Goal: Task Accomplishment & Management: Complete application form

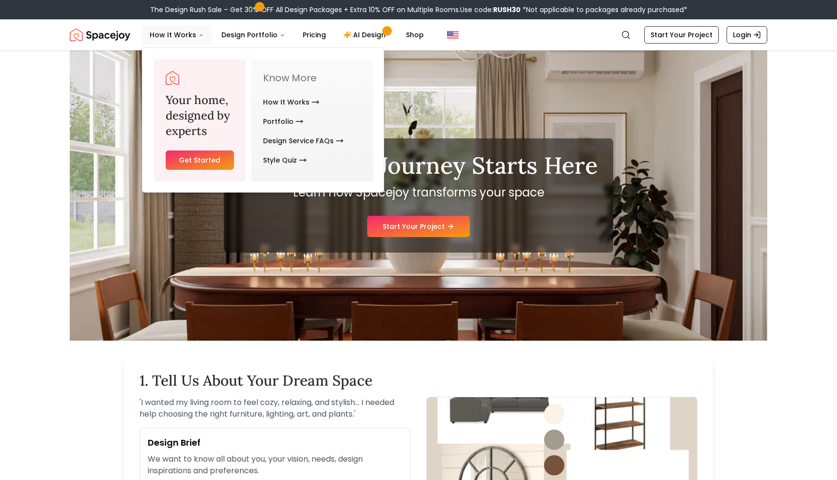
click at [214, 160] on link "Get Started" at bounding box center [200, 160] width 68 height 19
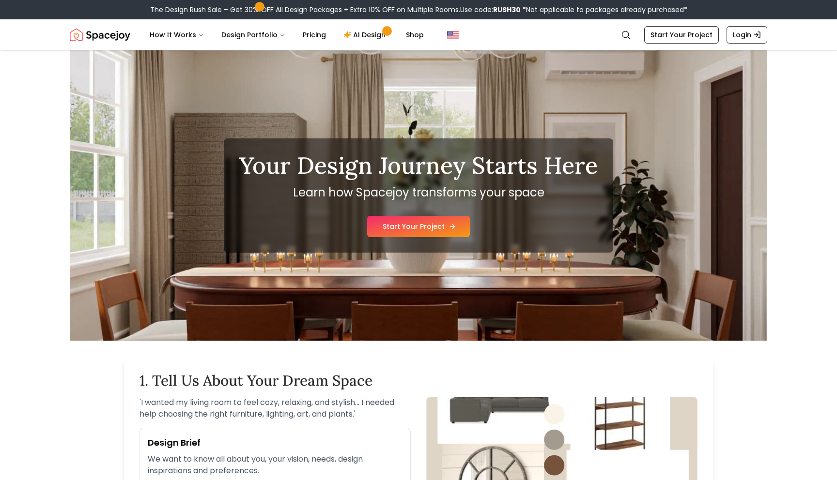
click at [407, 228] on link "Start Your Project" at bounding box center [418, 226] width 103 height 21
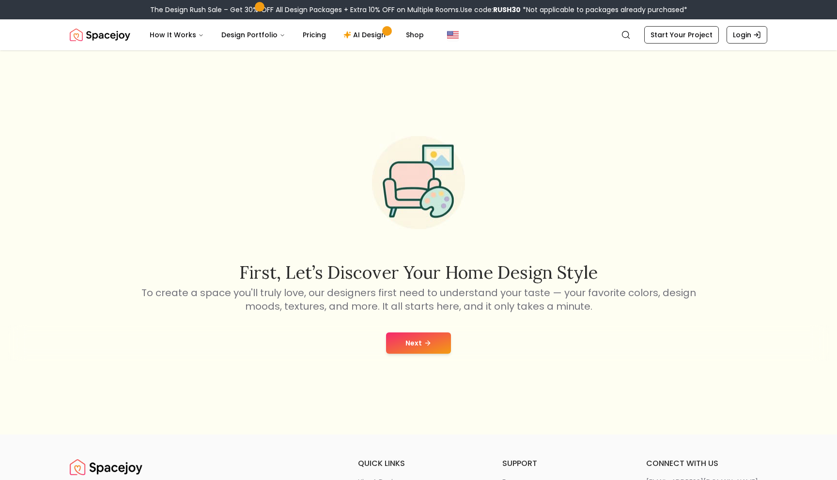
click at [408, 341] on button "Next" at bounding box center [418, 343] width 65 height 21
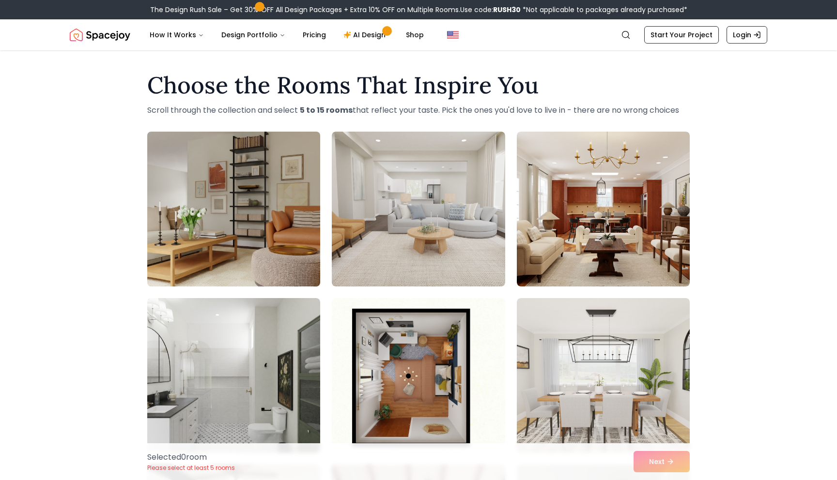
click at [256, 247] on img at bounding box center [234, 209] width 182 height 163
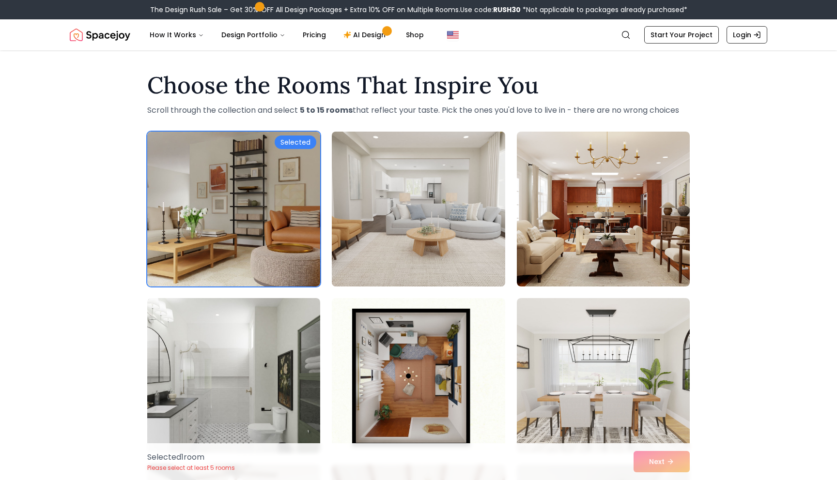
click at [452, 232] on img at bounding box center [418, 209] width 182 height 163
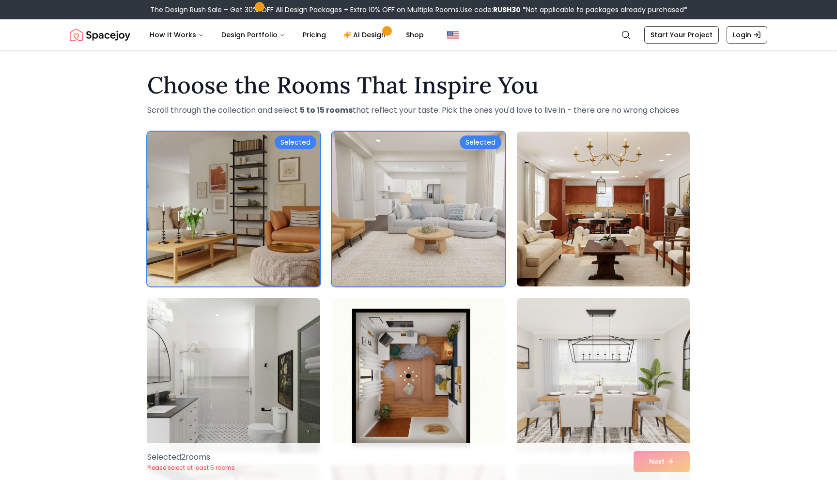
click at [590, 224] on img at bounding box center [603, 209] width 182 height 163
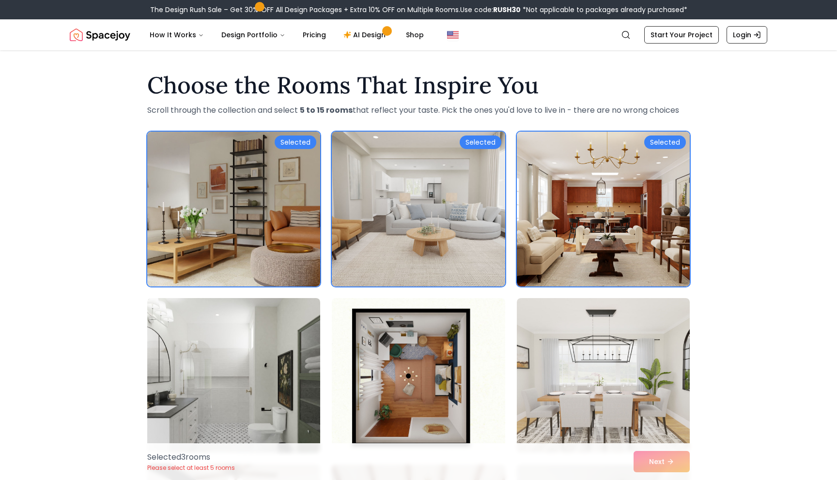
click at [431, 223] on img at bounding box center [418, 209] width 182 height 163
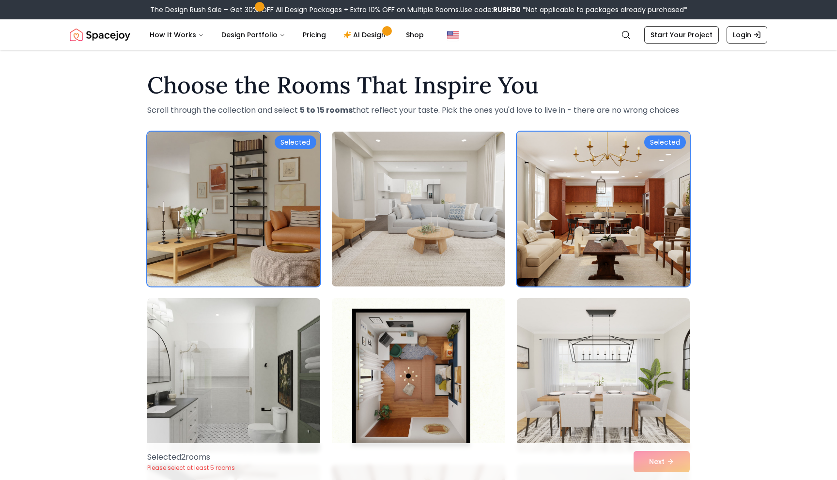
click at [625, 254] on img at bounding box center [603, 209] width 182 height 163
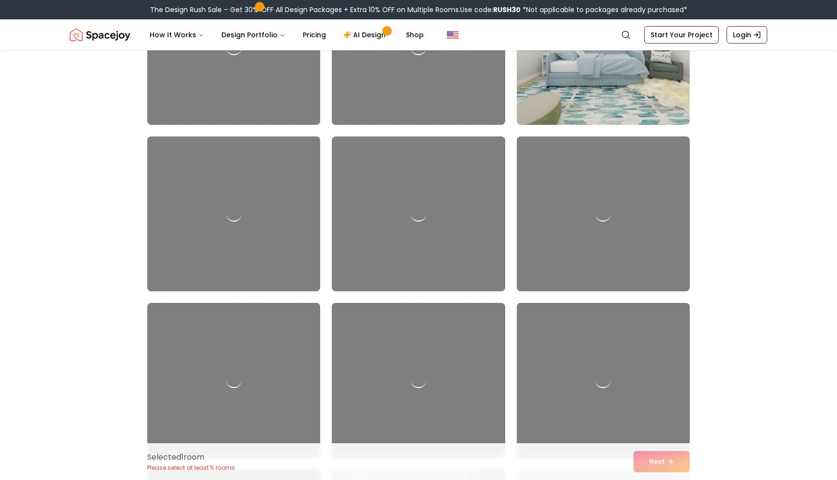
scroll to position [1000, 0]
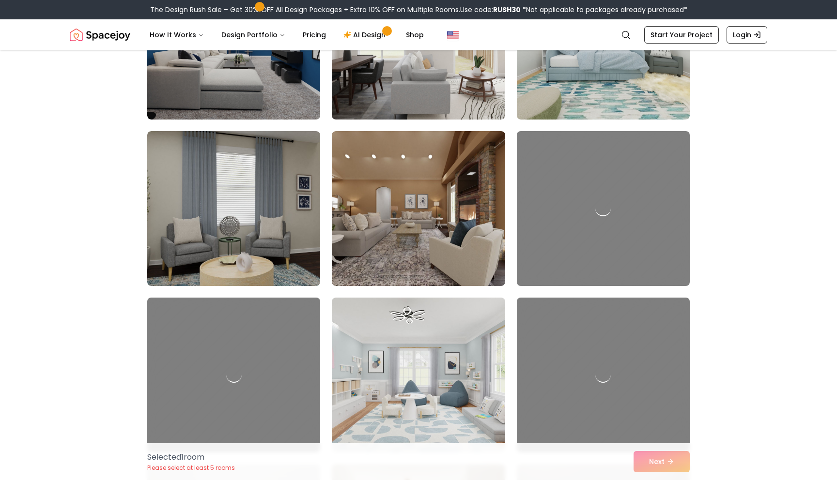
click at [646, 460] on div "Selected 1 room Please select at least 5 rooms Next" at bounding box center [418, 461] width 558 height 37
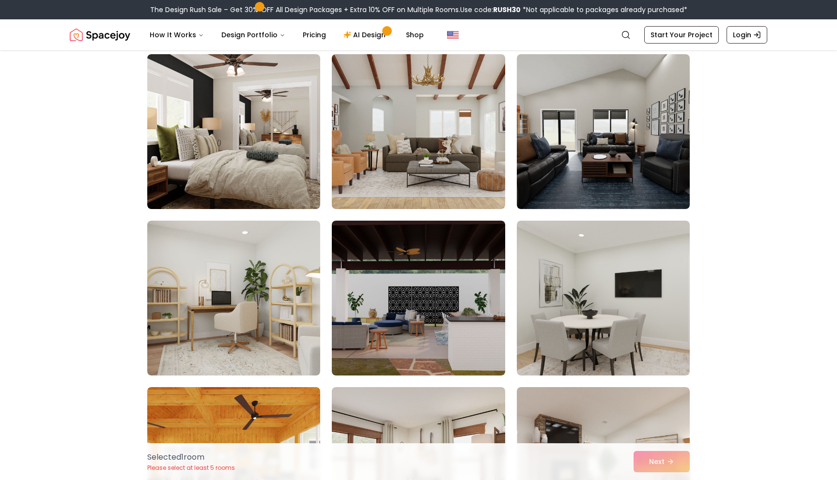
scroll to position [17, 0]
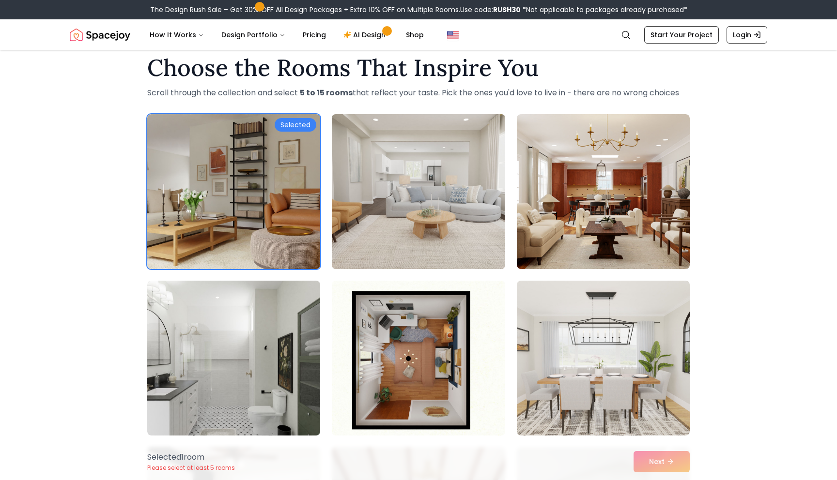
click at [390, 207] on img at bounding box center [418, 191] width 182 height 163
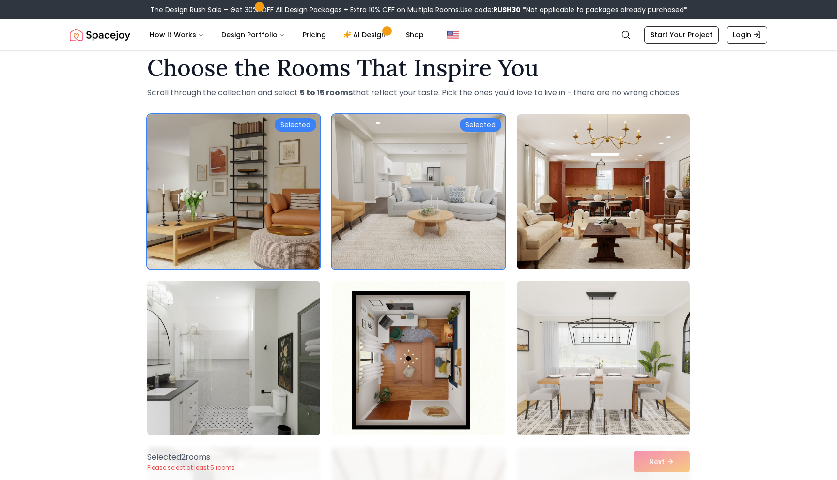
click at [567, 239] on img at bounding box center [603, 191] width 182 height 163
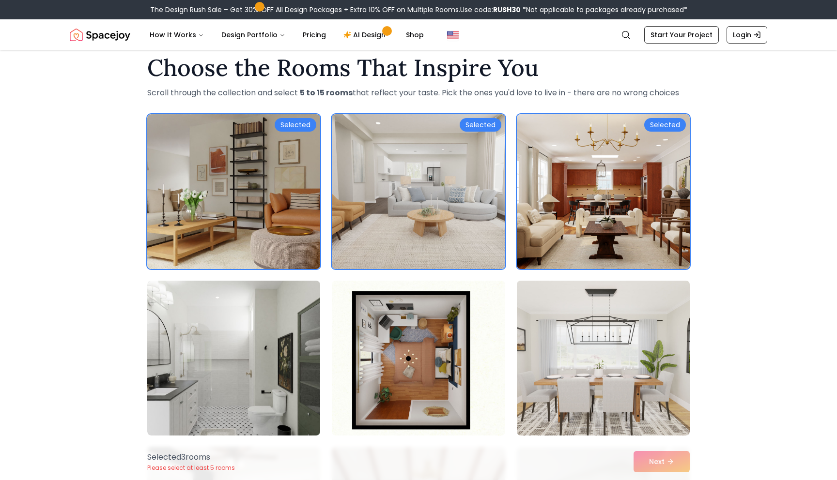
click at [557, 372] on img at bounding box center [603, 358] width 182 height 163
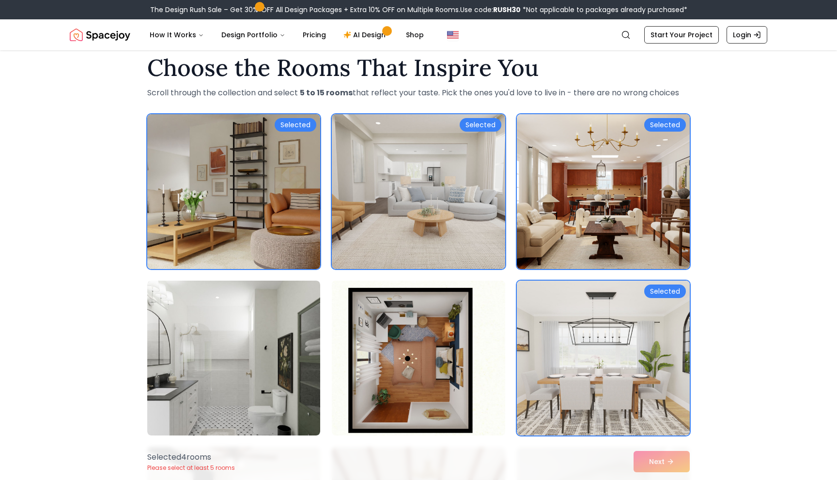
click at [416, 350] on img at bounding box center [418, 358] width 182 height 163
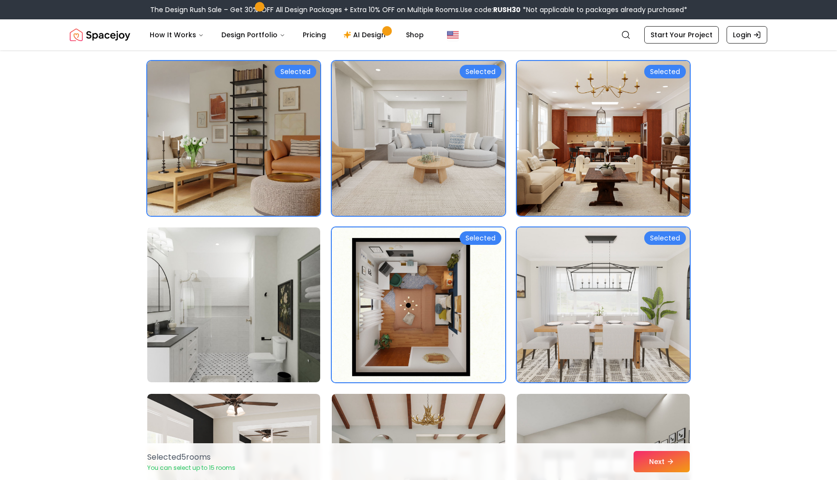
scroll to position [81, 0]
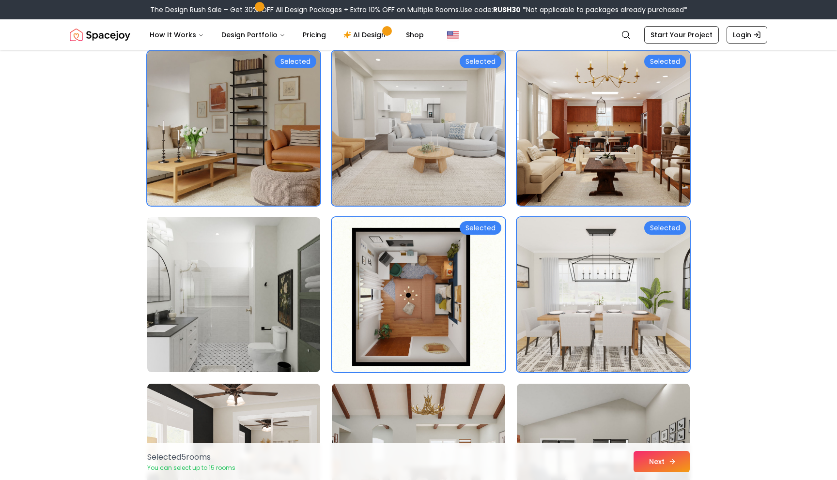
click at [657, 466] on button "Next" at bounding box center [661, 461] width 56 height 21
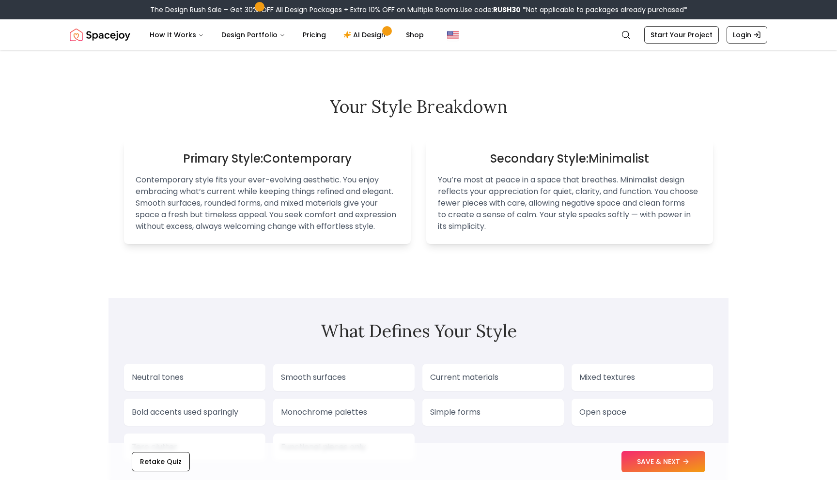
scroll to position [404, 0]
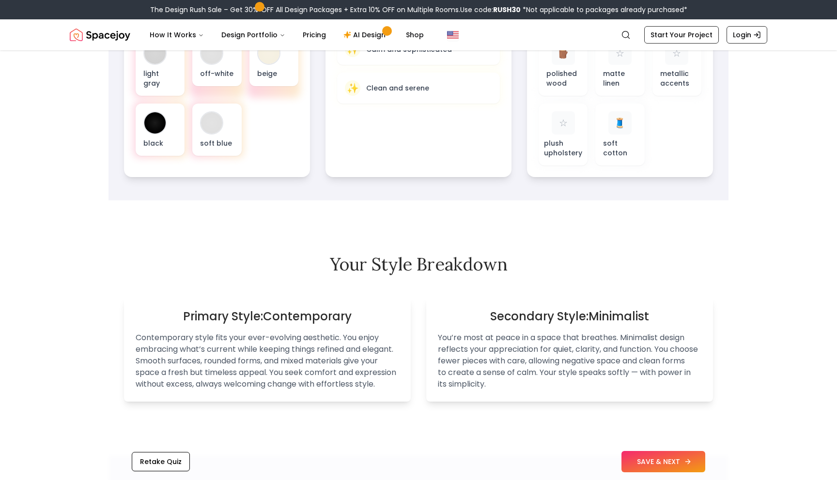
click at [650, 459] on button "SAVE & NEXT" at bounding box center [663, 461] width 84 height 21
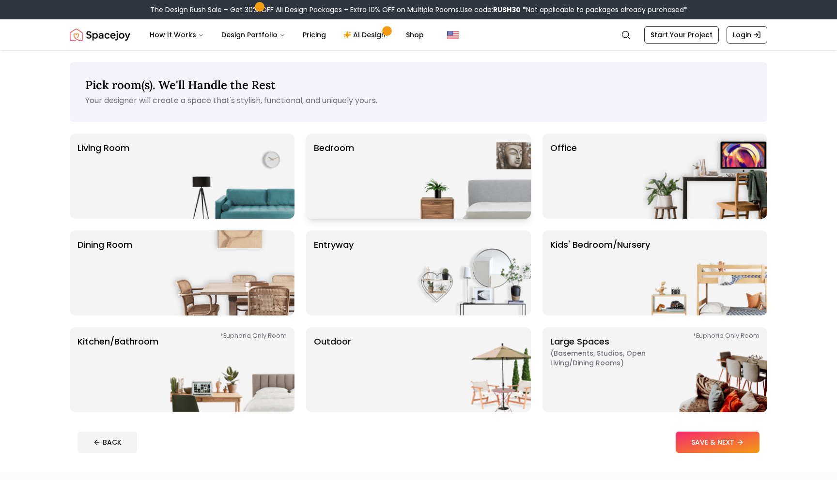
click at [355, 195] on div "Bedroom" at bounding box center [418, 176] width 225 height 85
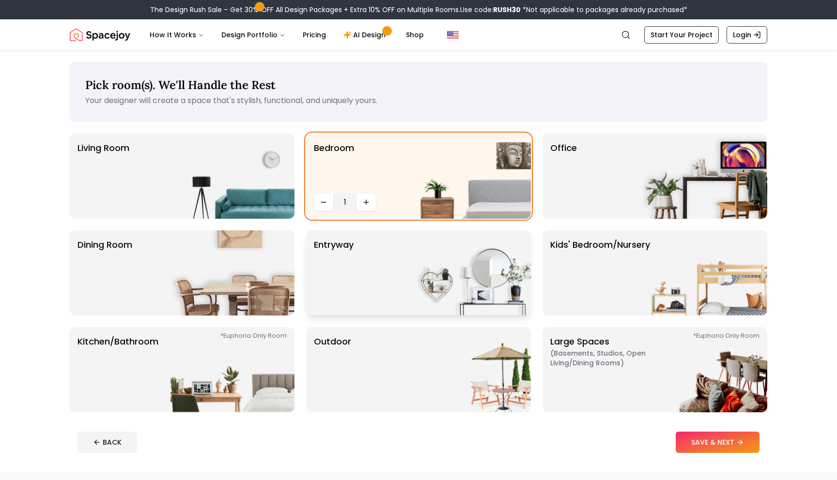
click at [337, 286] on p "entryway" at bounding box center [334, 273] width 40 height 70
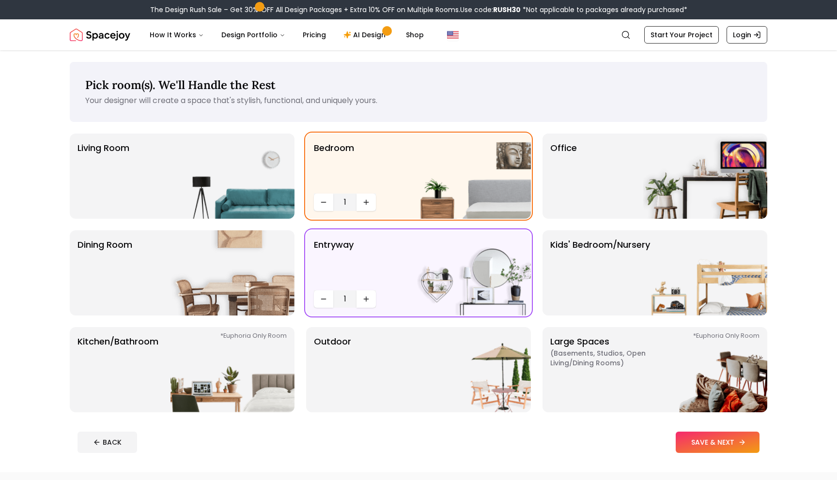
click at [682, 446] on button "SAVE & NEXT" at bounding box center [717, 442] width 84 height 21
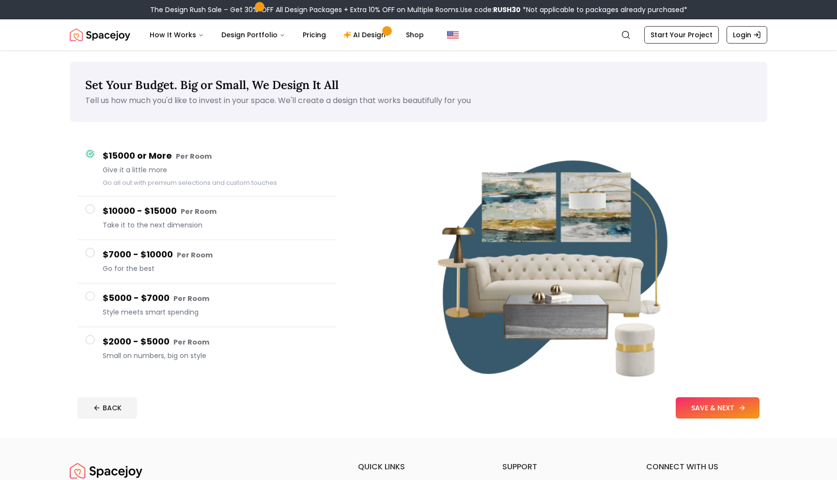
click at [683, 410] on button "SAVE & NEXT" at bounding box center [717, 407] width 84 height 21
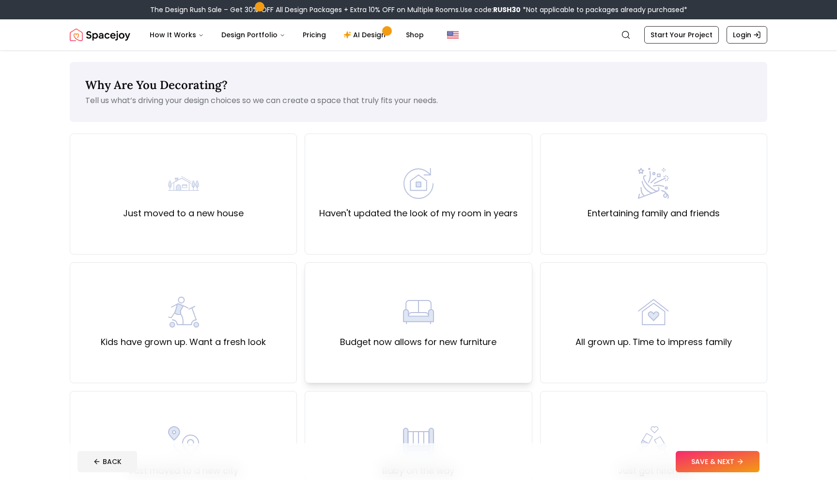
click at [483, 317] on div "Budget now allows for new furniture" at bounding box center [418, 323] width 156 height 52
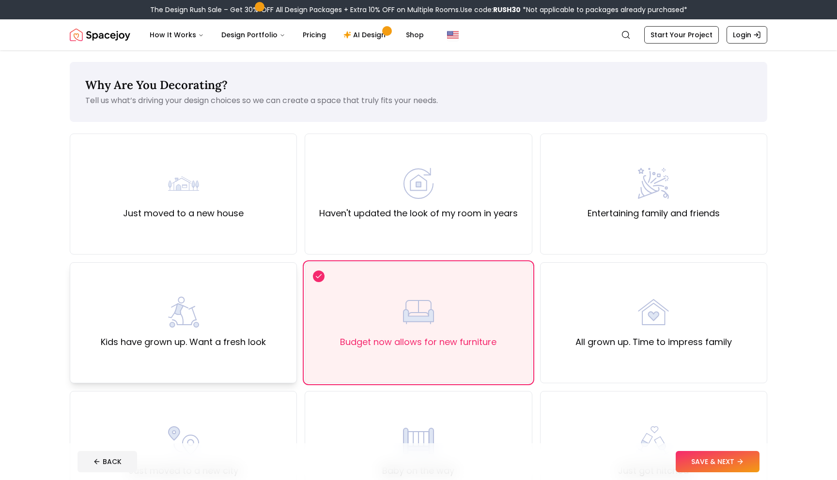
click at [246, 334] on div "Kids have grown up. Want a fresh look" at bounding box center [183, 323] width 165 height 52
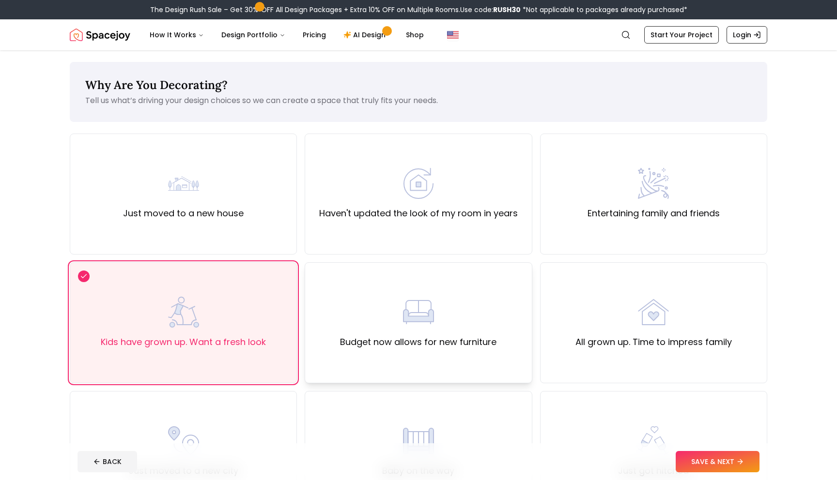
click at [421, 351] on div "Budget now allows for new furniture" at bounding box center [418, 322] width 227 height 121
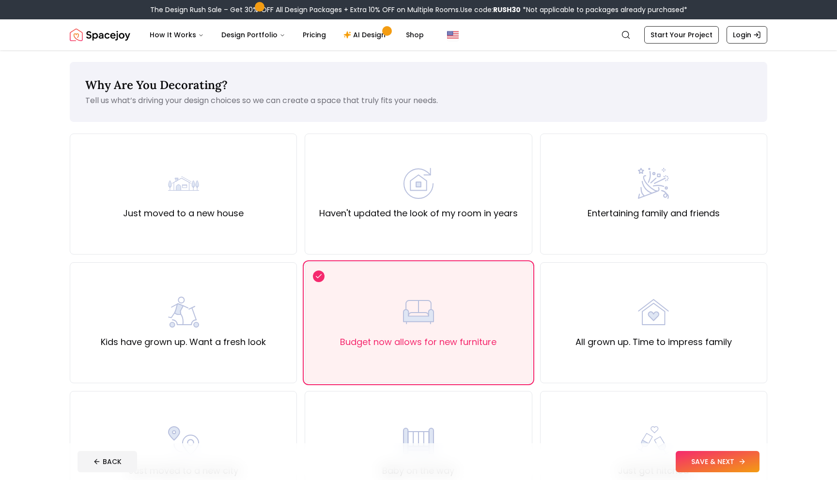
click at [686, 462] on button "SAVE & NEXT" at bounding box center [717, 461] width 84 height 21
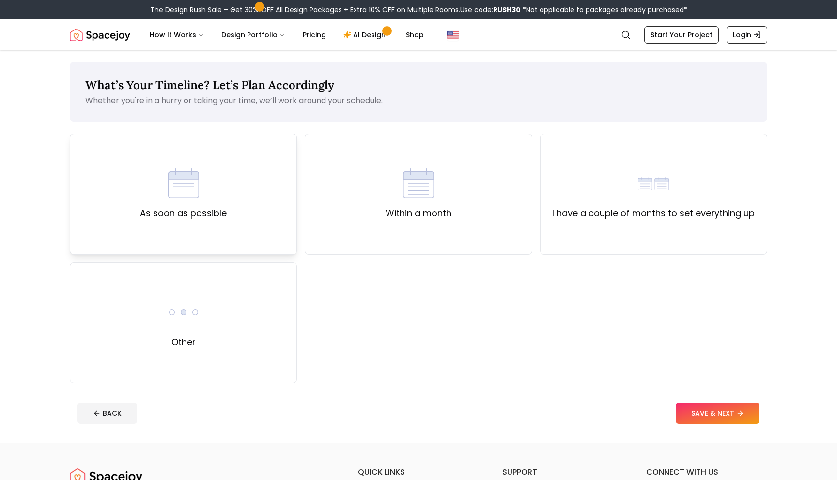
click at [264, 224] on div "As soon as possible" at bounding box center [183, 194] width 227 height 121
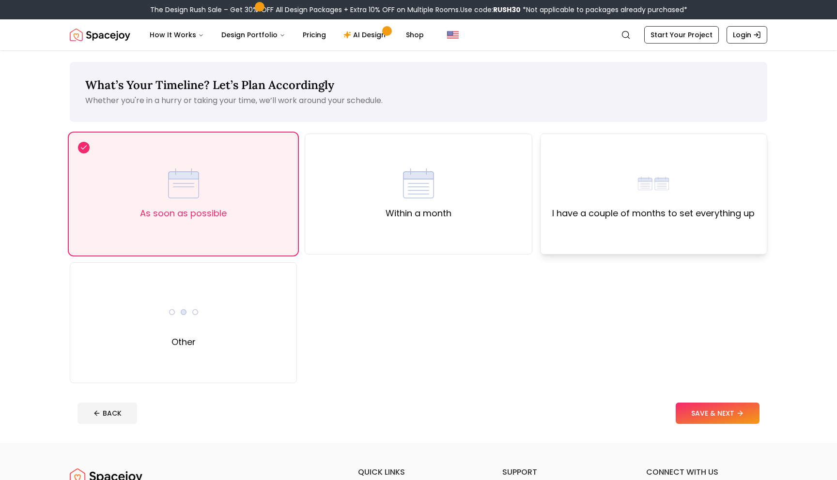
click at [583, 229] on div "I have a couple of months to set everything up" at bounding box center [653, 194] width 227 height 121
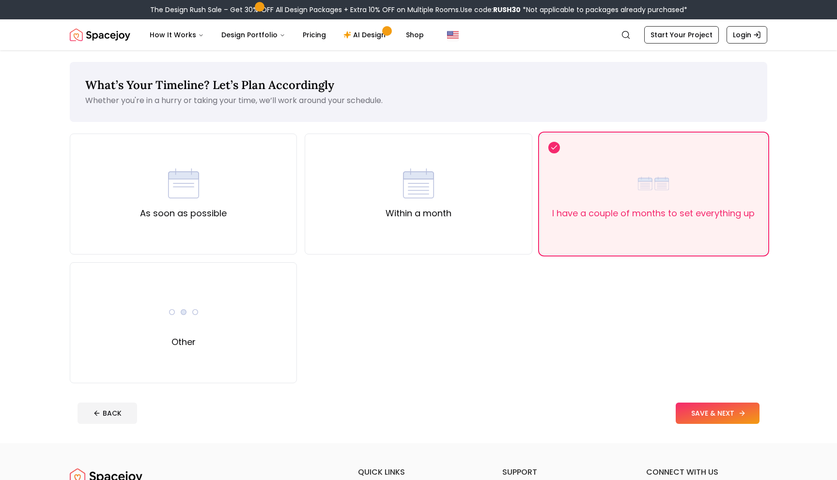
click at [692, 412] on button "SAVE & NEXT" at bounding box center [717, 413] width 84 height 21
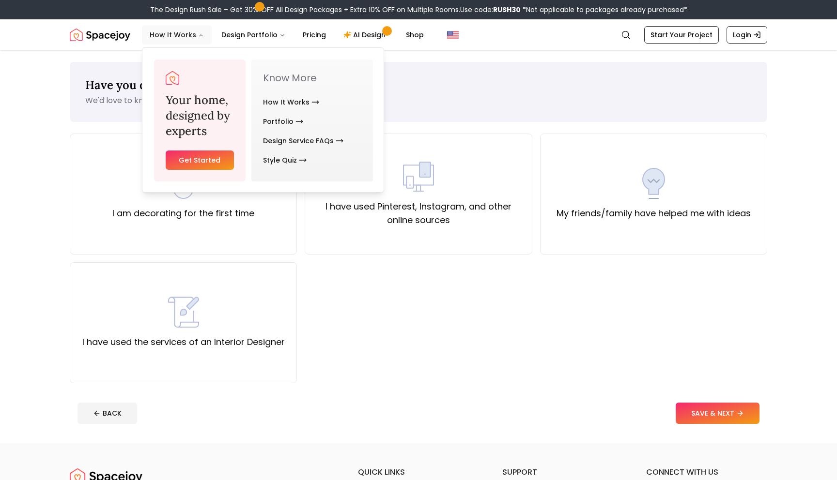
click at [168, 31] on button "How It Works" at bounding box center [177, 34] width 70 height 19
click at [174, 36] on button "How It Works" at bounding box center [177, 34] width 70 height 19
click at [194, 151] on link "Get Started" at bounding box center [200, 160] width 68 height 19
